Goal: Information Seeking & Learning: Check status

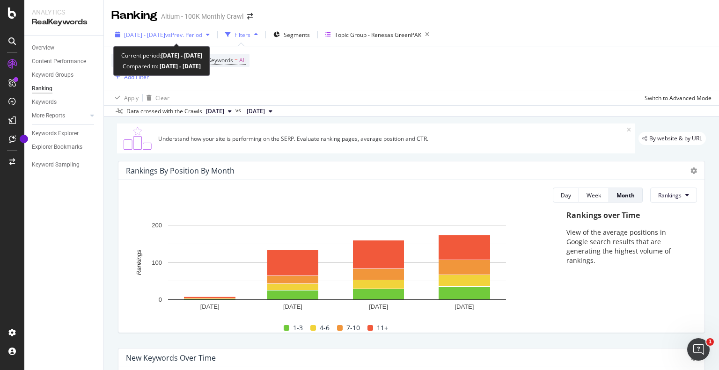
click at [203, 29] on div "[DATE] - [DATE] vs Prev. Period" at bounding box center [162, 35] width 102 height 14
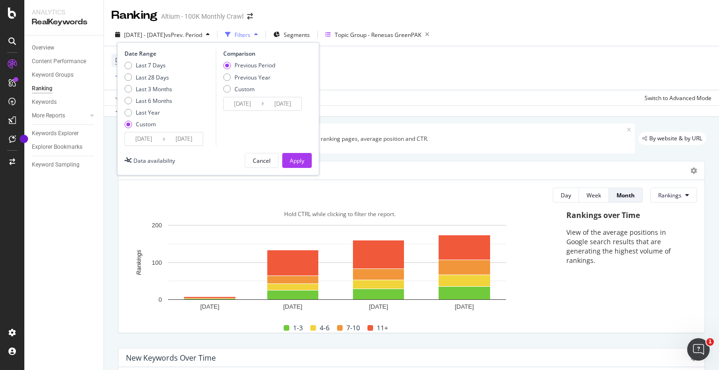
click at [182, 325] on div "1-3 4-6 7-10 11+" at bounding box center [336, 328] width 428 height 12
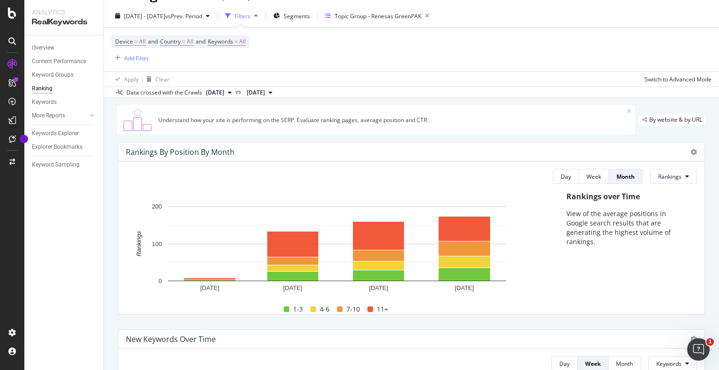
scroll to position [3, 0]
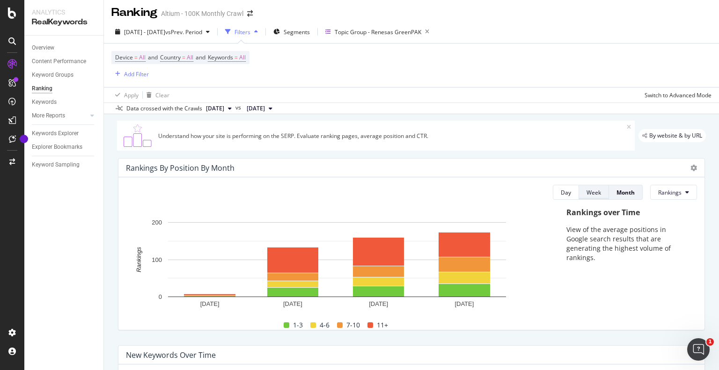
click at [592, 194] on div "Week" at bounding box center [594, 193] width 15 height 8
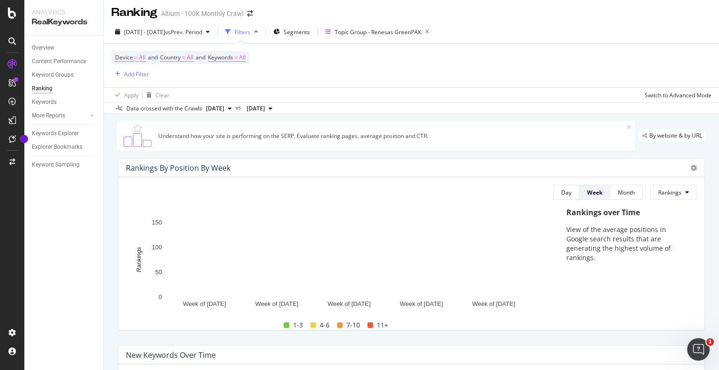
scroll to position [0, 0]
